Goal: Information Seeking & Learning: Learn about a topic

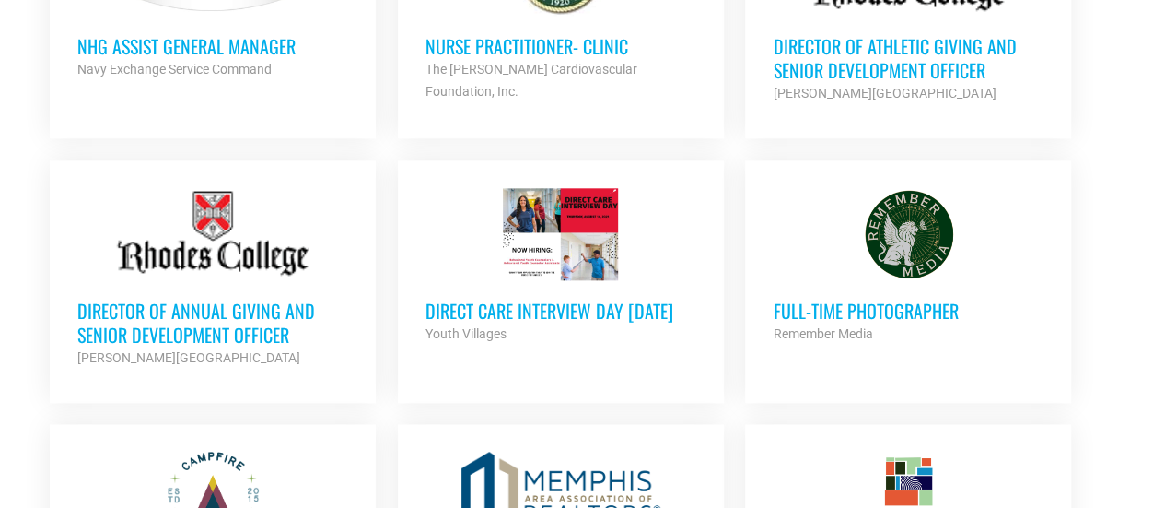
scroll to position [921, 0]
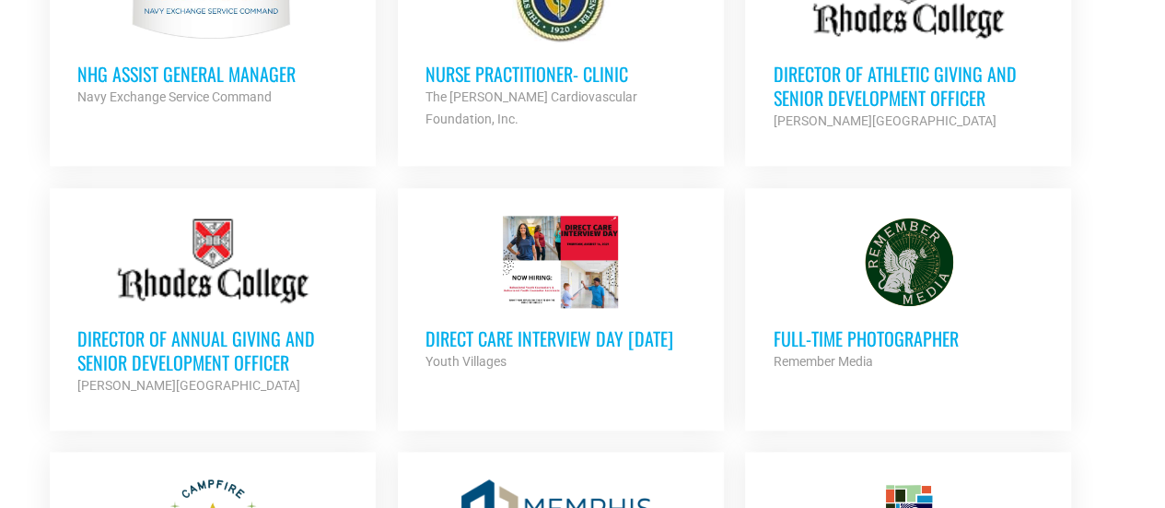
click at [911, 328] on h3 "Full-Time Photographer" at bounding box center [908, 338] width 271 height 24
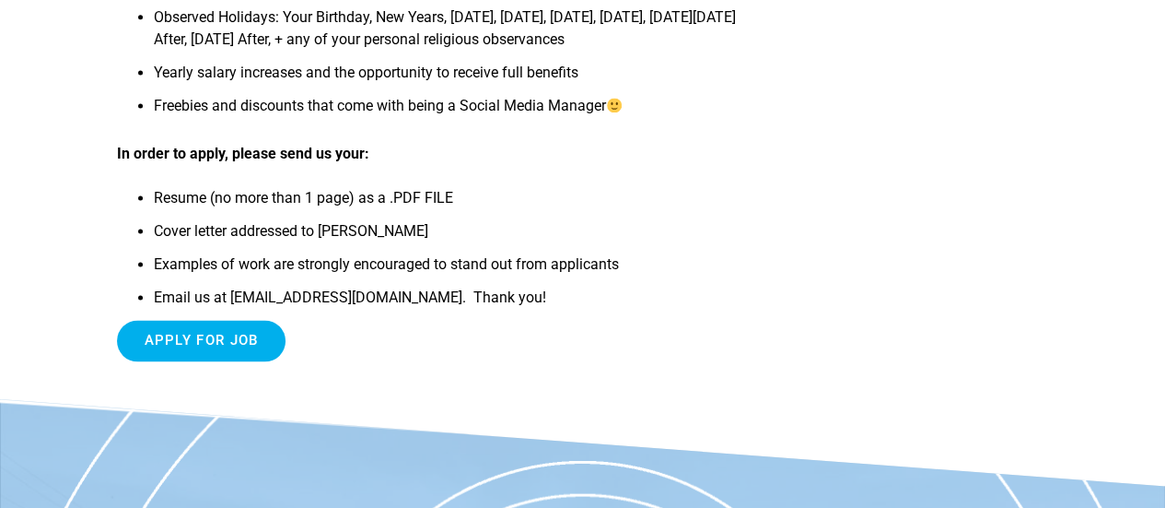
scroll to position [1290, 0]
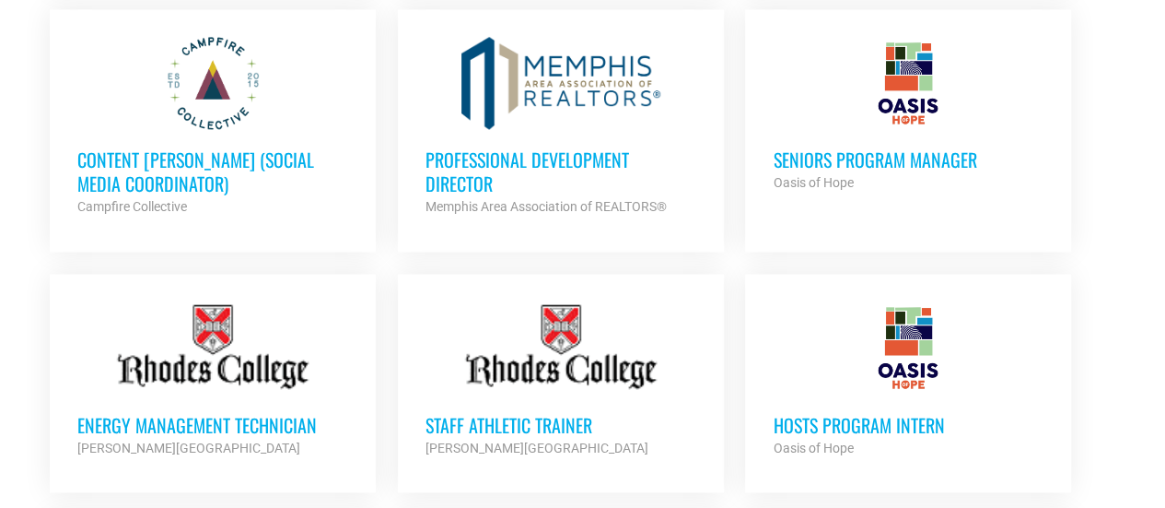
scroll to position [1382, 0]
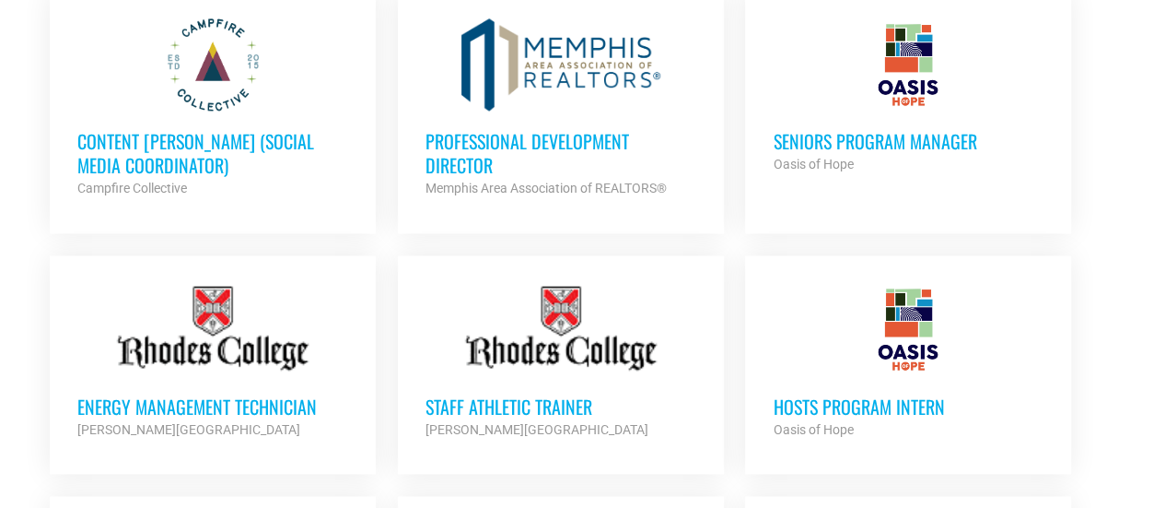
click at [531, 130] on h3 "Professional Development Director" at bounding box center [561, 153] width 271 height 48
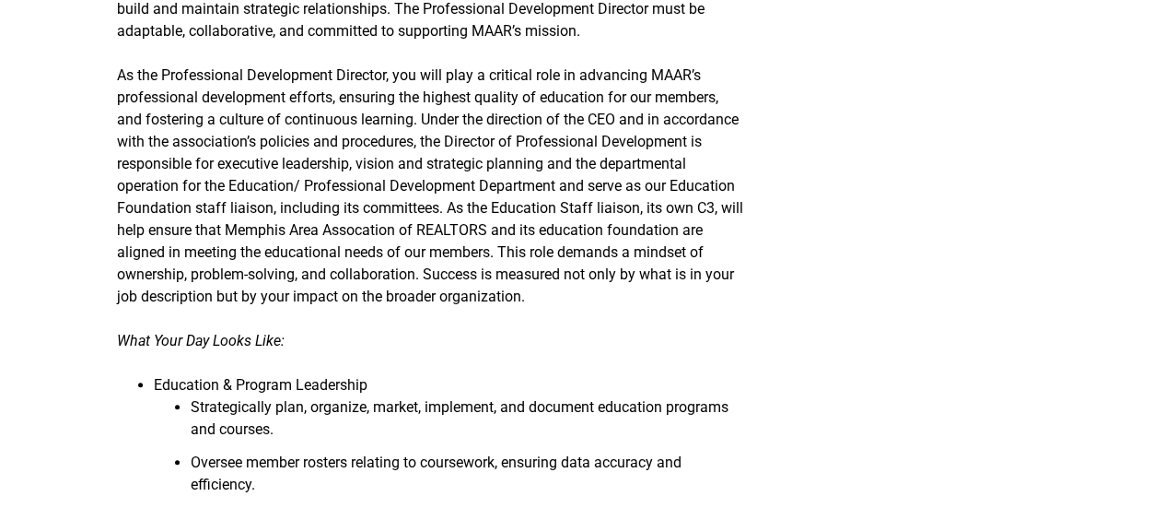
scroll to position [645, 0]
